Goal: Task Accomplishment & Management: Manage account settings

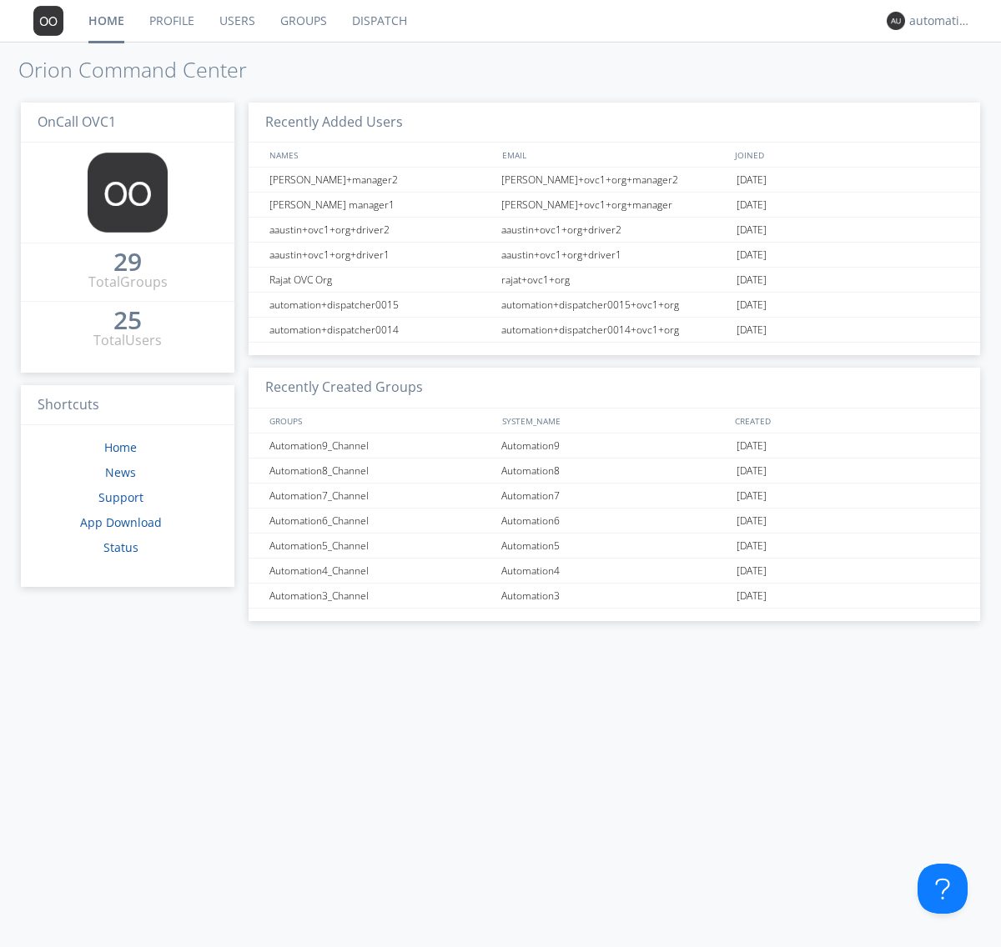
click at [302, 21] on link "Groups" at bounding box center [304, 21] width 72 height 42
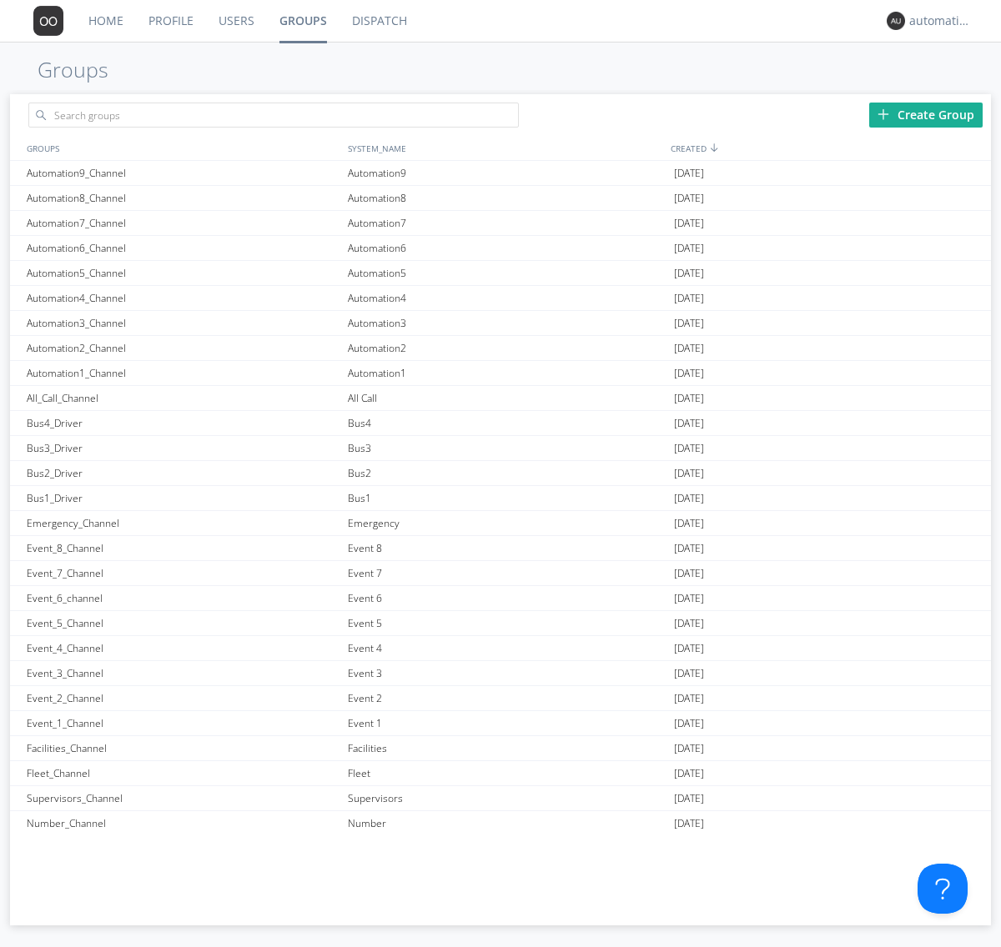
click at [926, 114] on div "Create Group" at bounding box center [925, 115] width 113 height 25
click at [302, 21] on link "Groups" at bounding box center [303, 21] width 73 height 42
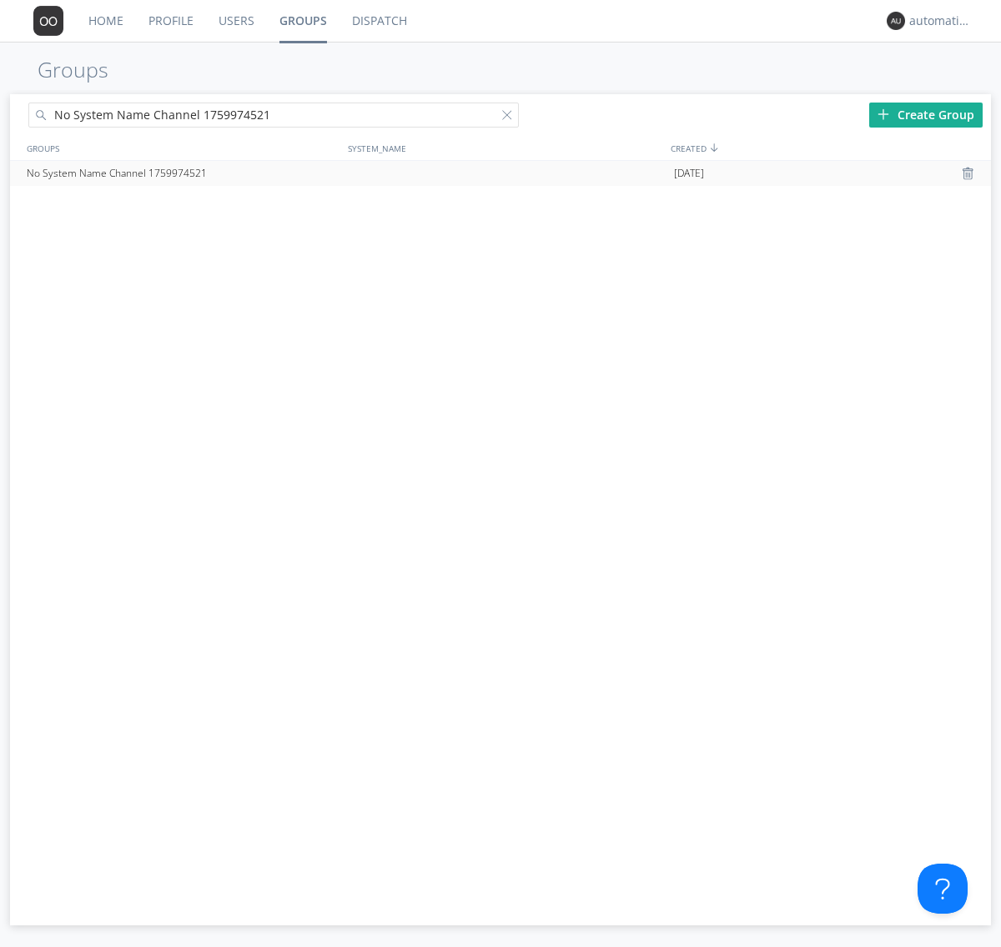
type input "No System Name Channel 1759974521"
click at [510, 118] on div at bounding box center [510, 118] width 17 height 17
type input "No System Name Channel 1759974521"
click at [183, 173] on div "No System Name Channel 1759974521" at bounding box center [183, 173] width 321 height 25
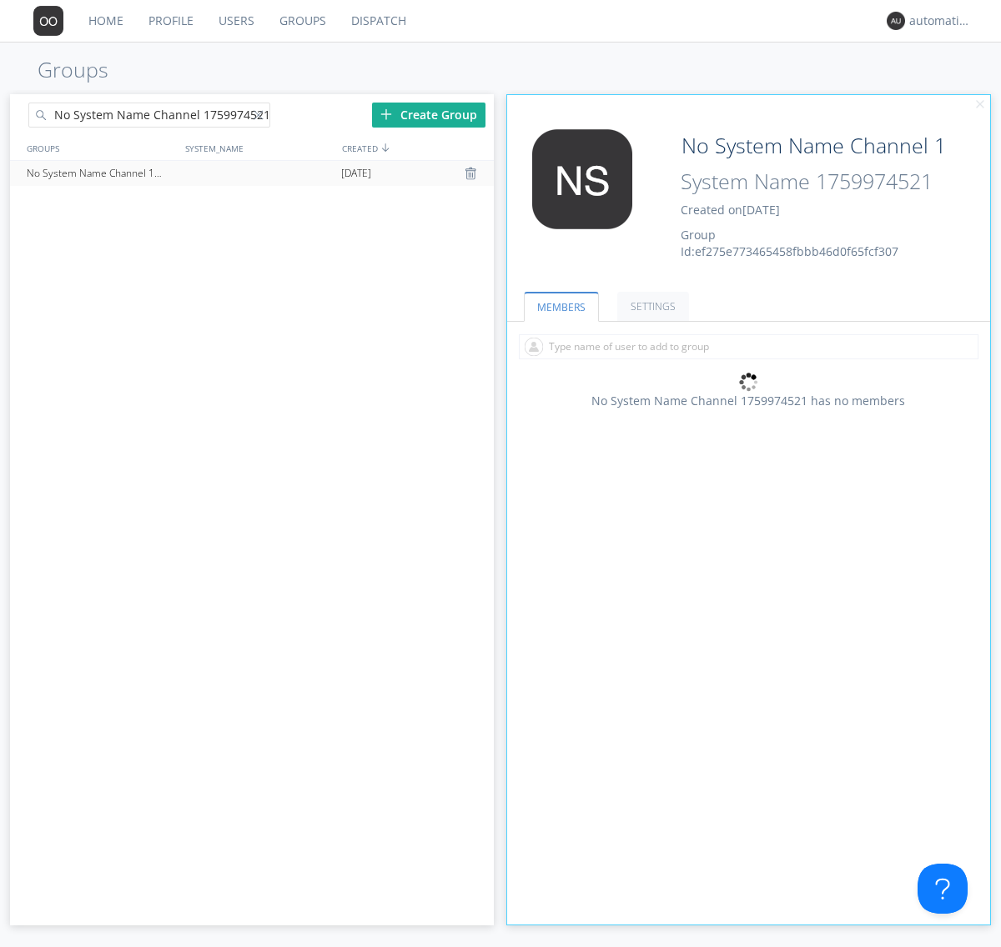
type input "System Name 1759974521"
click at [560, 306] on link "MEMBERS" at bounding box center [561, 307] width 75 height 30
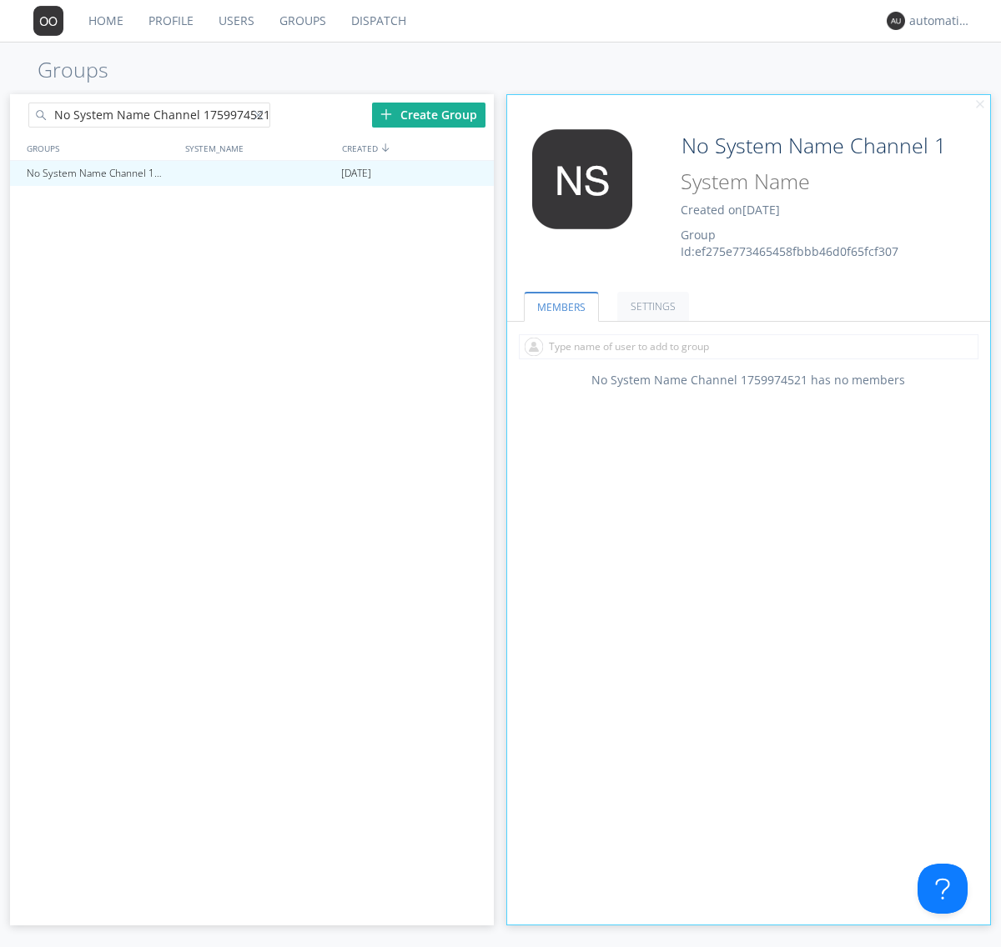
type input "System Name 1759974521"
click at [261, 118] on div at bounding box center [262, 118] width 17 height 17
type input "No System Name Channel 1759974521"
click at [100, 173] on div "No System Name Channel 1759974521" at bounding box center [101, 173] width 156 height 25
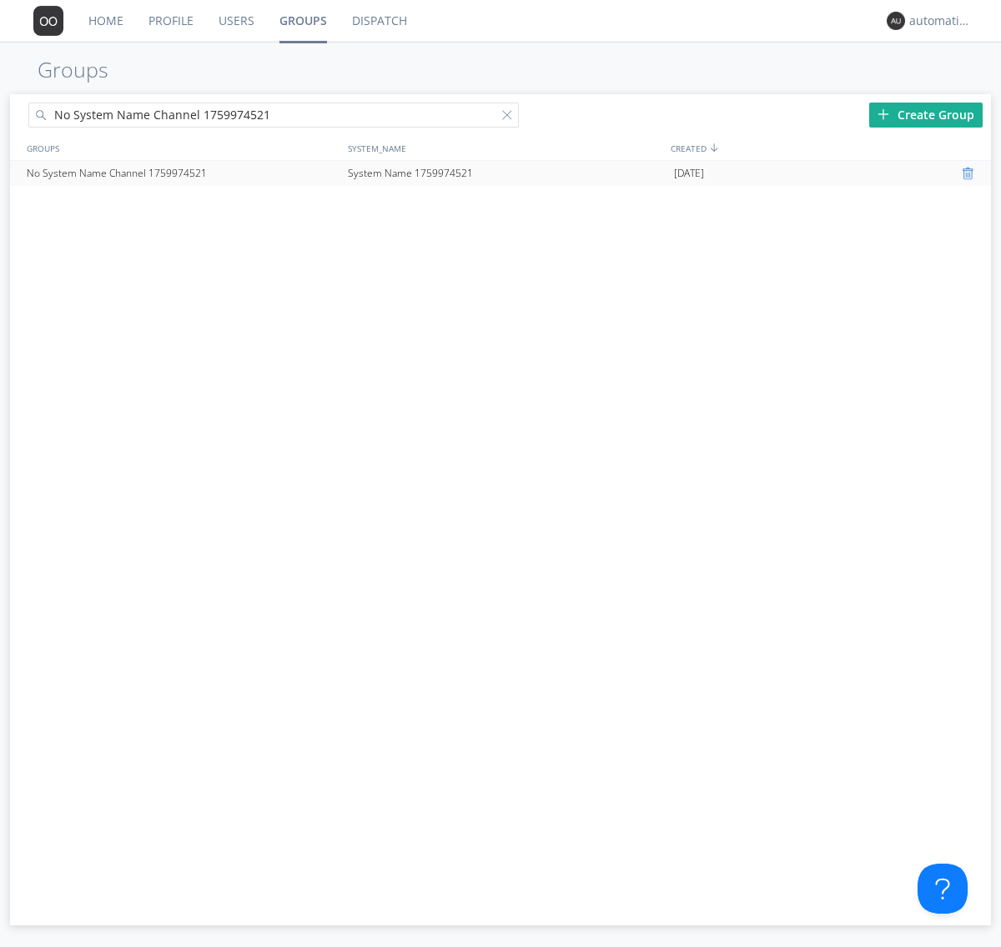
click at [969, 173] on div at bounding box center [970, 173] width 17 height 13
